Goal: Consume media (video, audio)

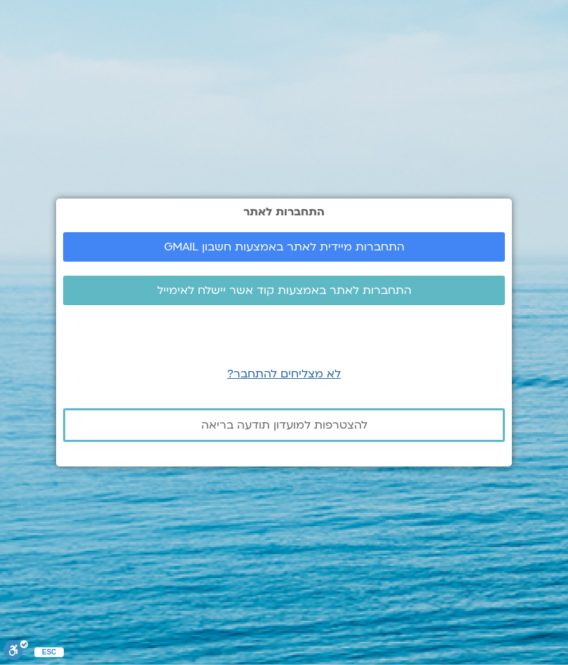
click at [450, 240] on link "התחברות מיידית לאתר באמצעות חשבון GMAIL" at bounding box center [284, 246] width 442 height 29
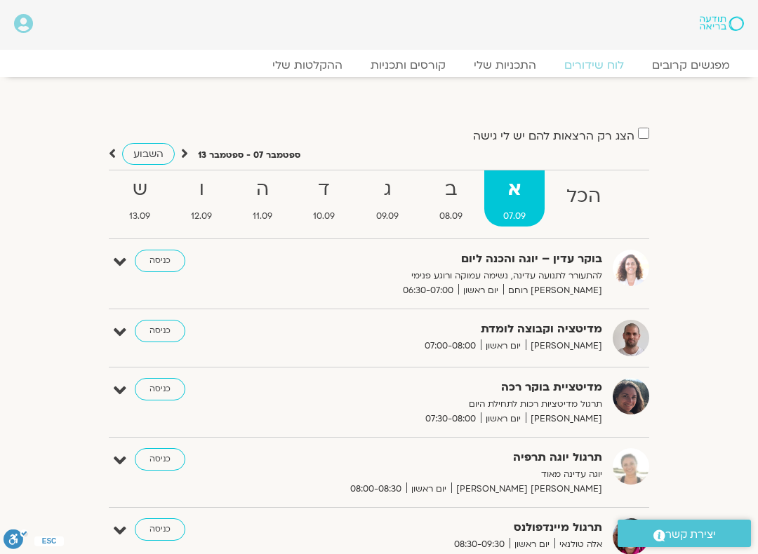
click at [182, 147] on icon at bounding box center [184, 154] width 7 height 14
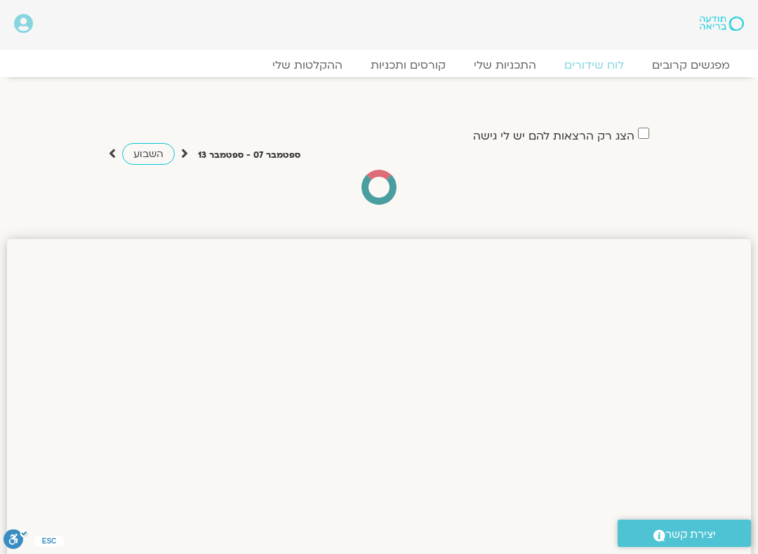
click at [173, 143] on link "השבוע" at bounding box center [148, 154] width 53 height 22
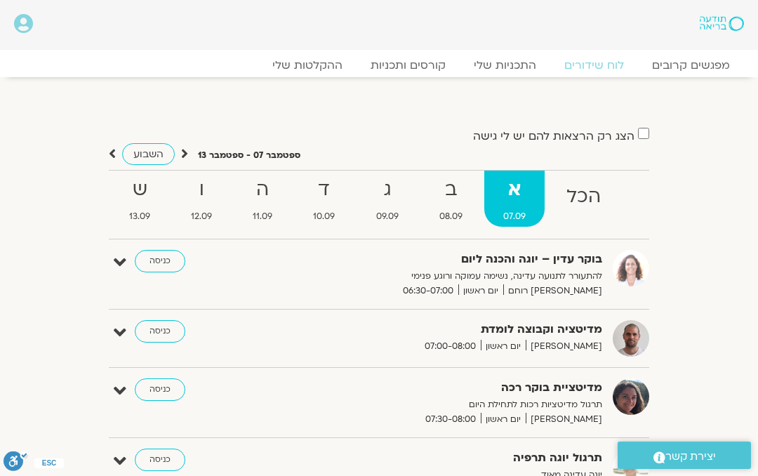
click at [173, 143] on link "השבוע" at bounding box center [148, 154] width 53 height 22
click at [173, 145] on link "השבוע" at bounding box center [148, 154] width 53 height 22
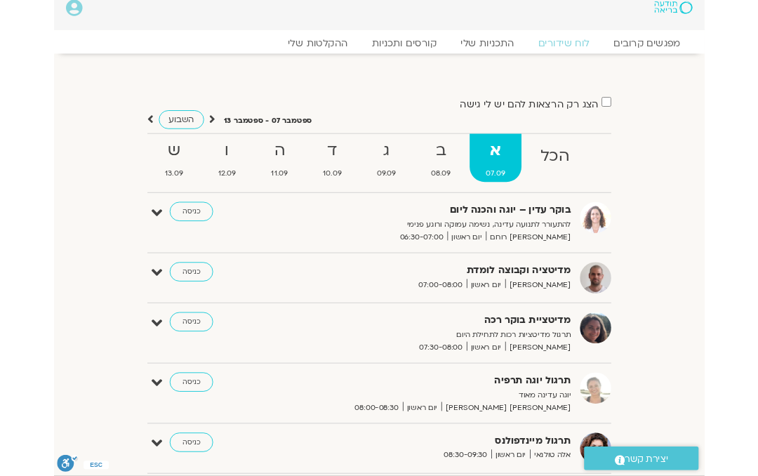
scroll to position [17, 0]
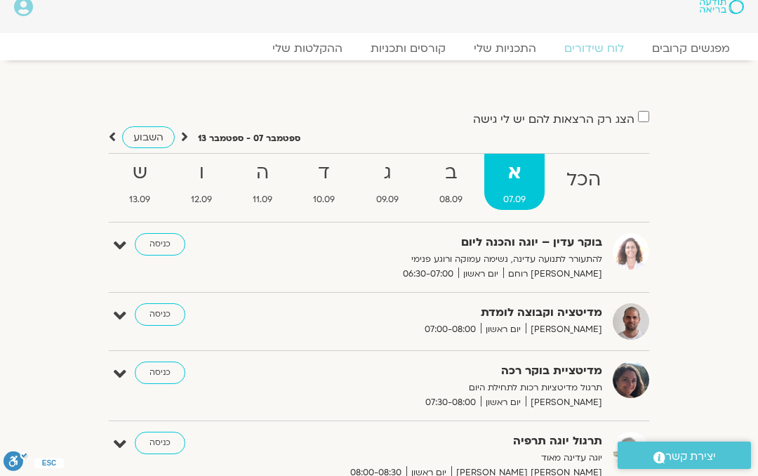
click at [181, 131] on icon at bounding box center [184, 137] width 7 height 14
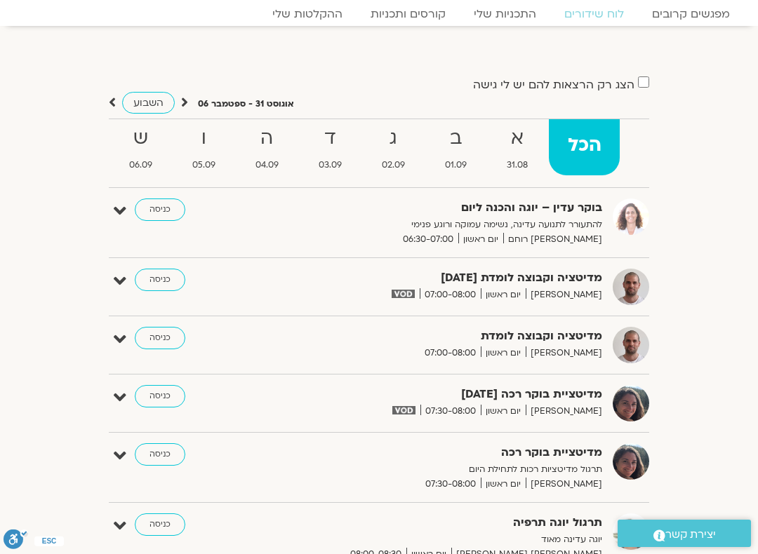
scroll to position [11, 0]
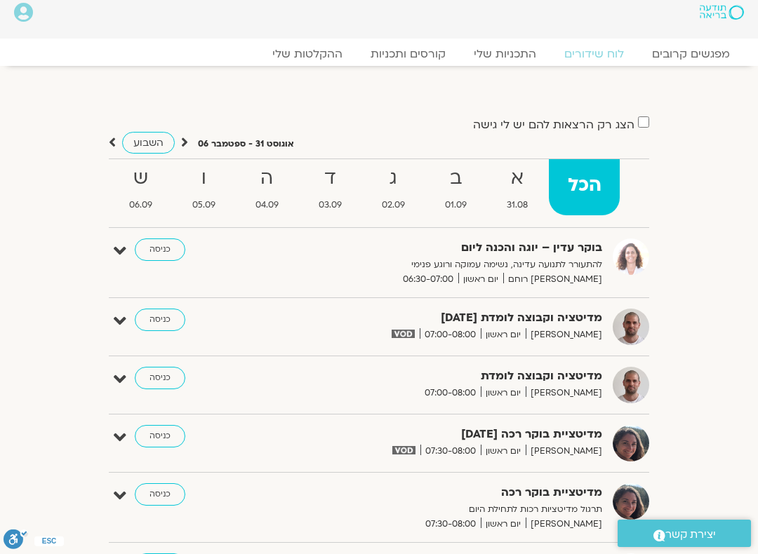
click at [263, 182] on strong "ה" at bounding box center [266, 179] width 60 height 32
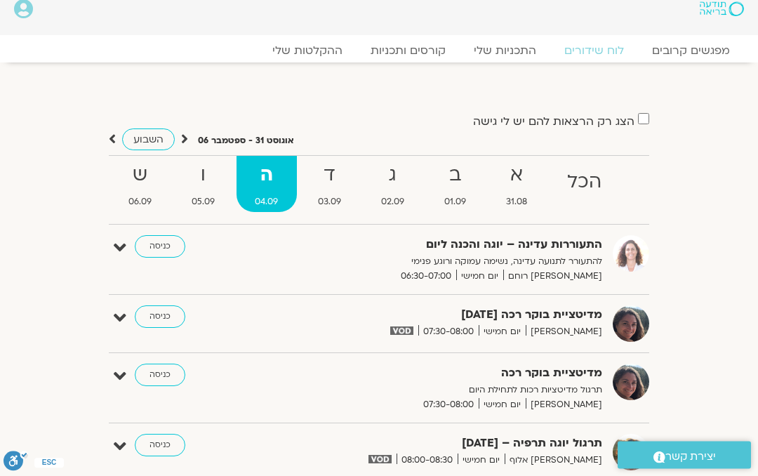
scroll to position [0, 0]
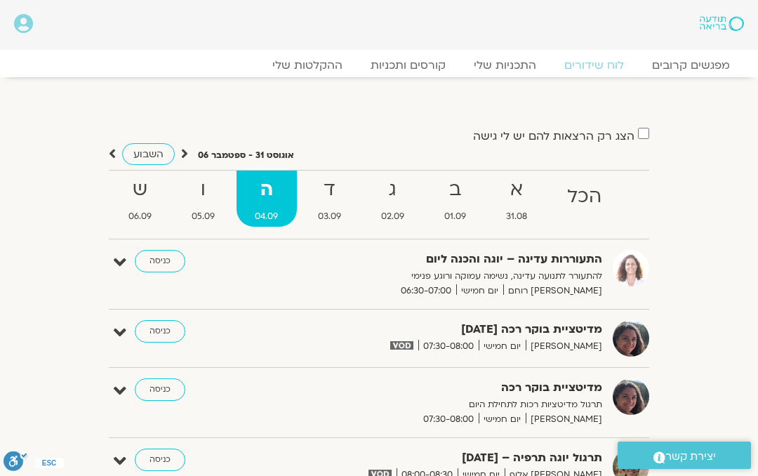
click at [328, 187] on strong "ד" at bounding box center [330, 190] width 60 height 32
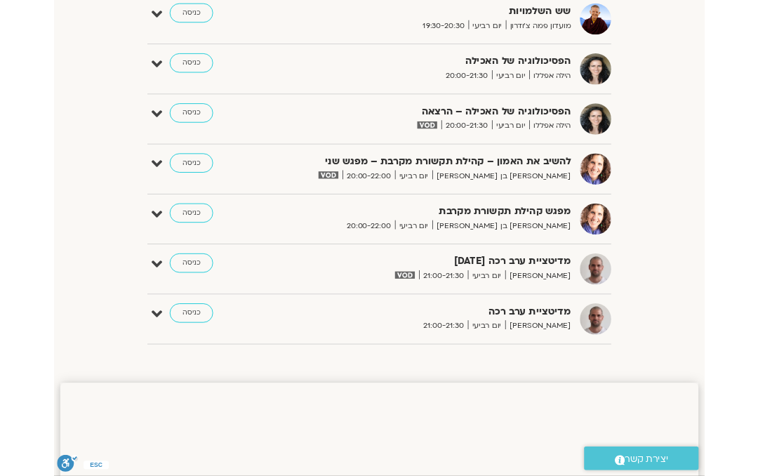
scroll to position [1349, 0]
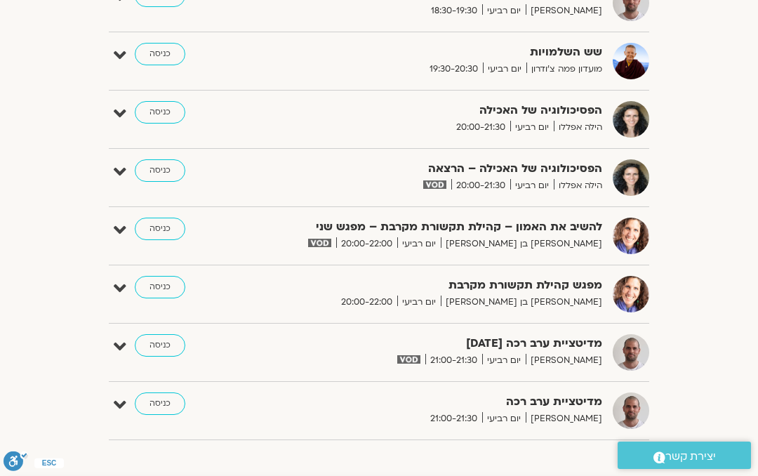
click at [156, 165] on link "כניסה" at bounding box center [160, 170] width 51 height 22
